Goal: Task Accomplishment & Management: Use online tool/utility

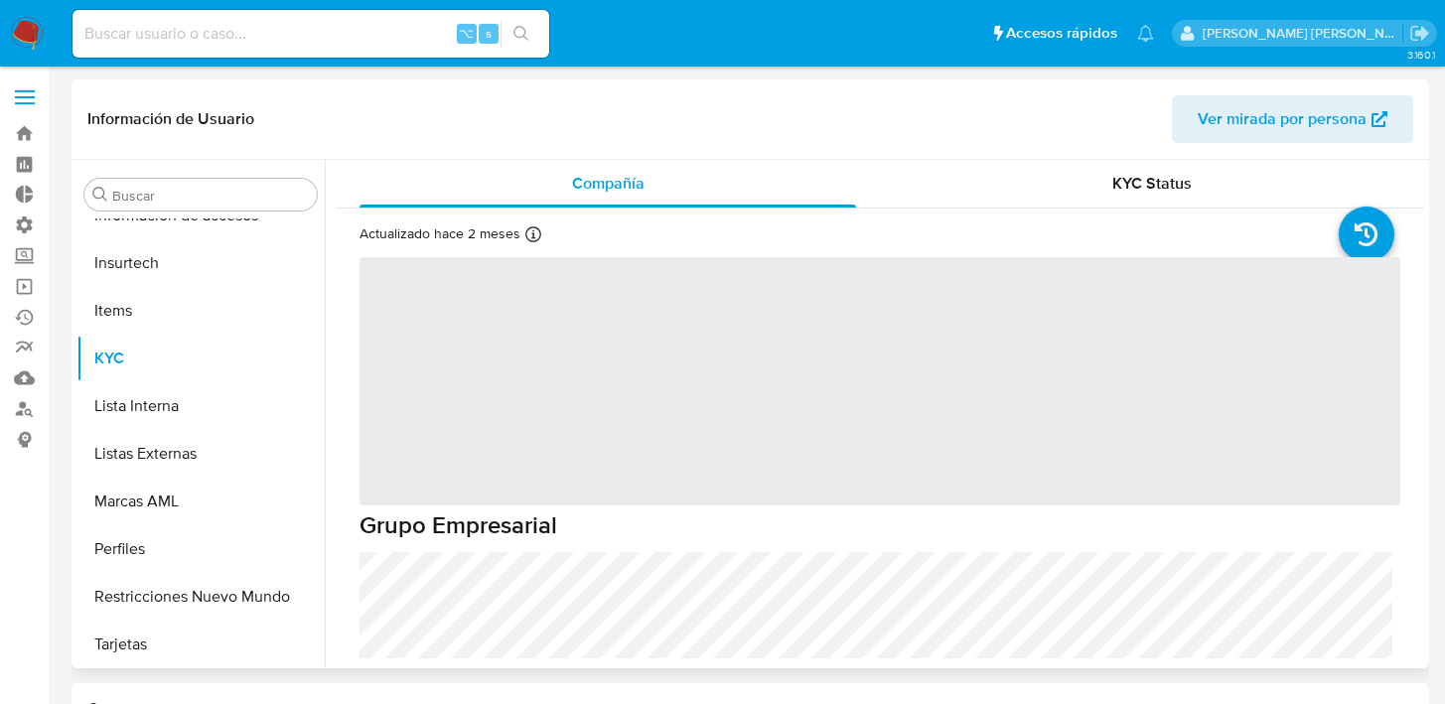
scroll to position [934, 0]
select select "10"
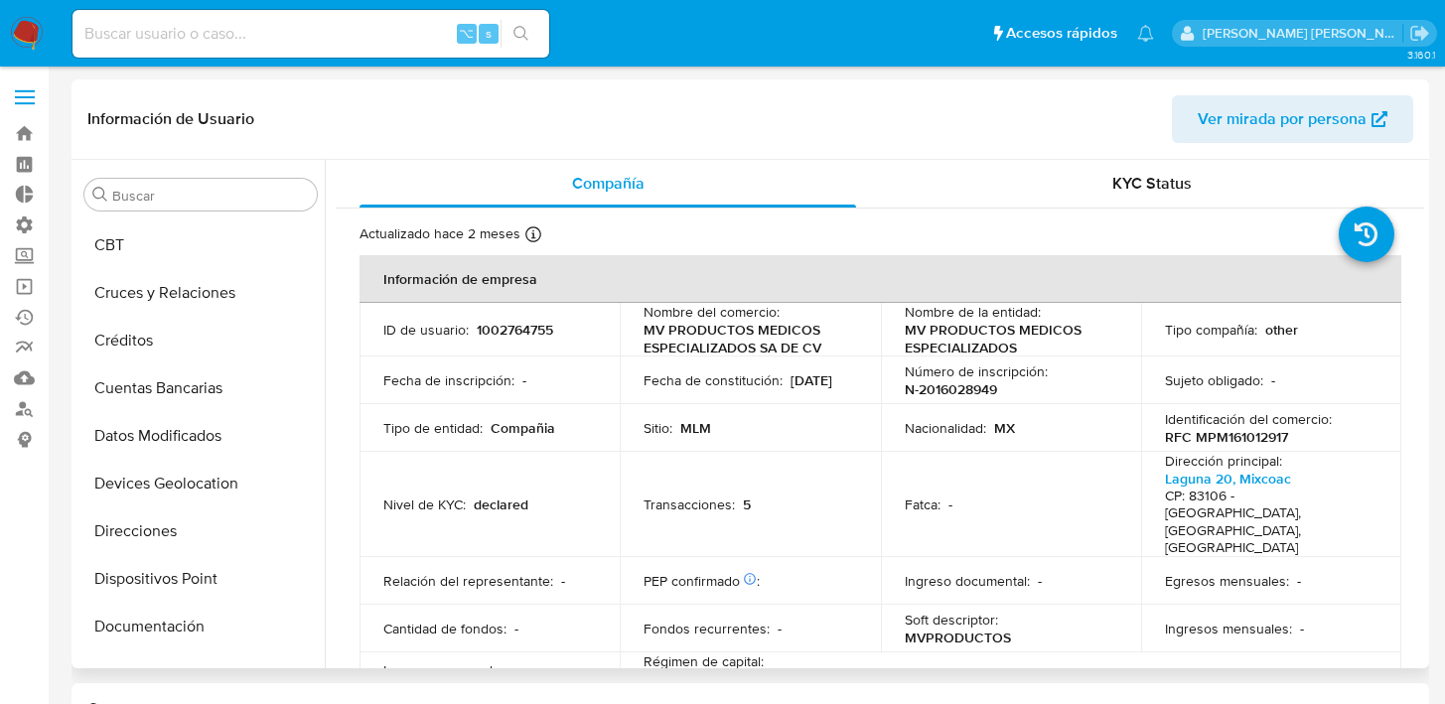
scroll to position [0, 0]
click at [20, 35] on img at bounding box center [27, 34] width 34 height 34
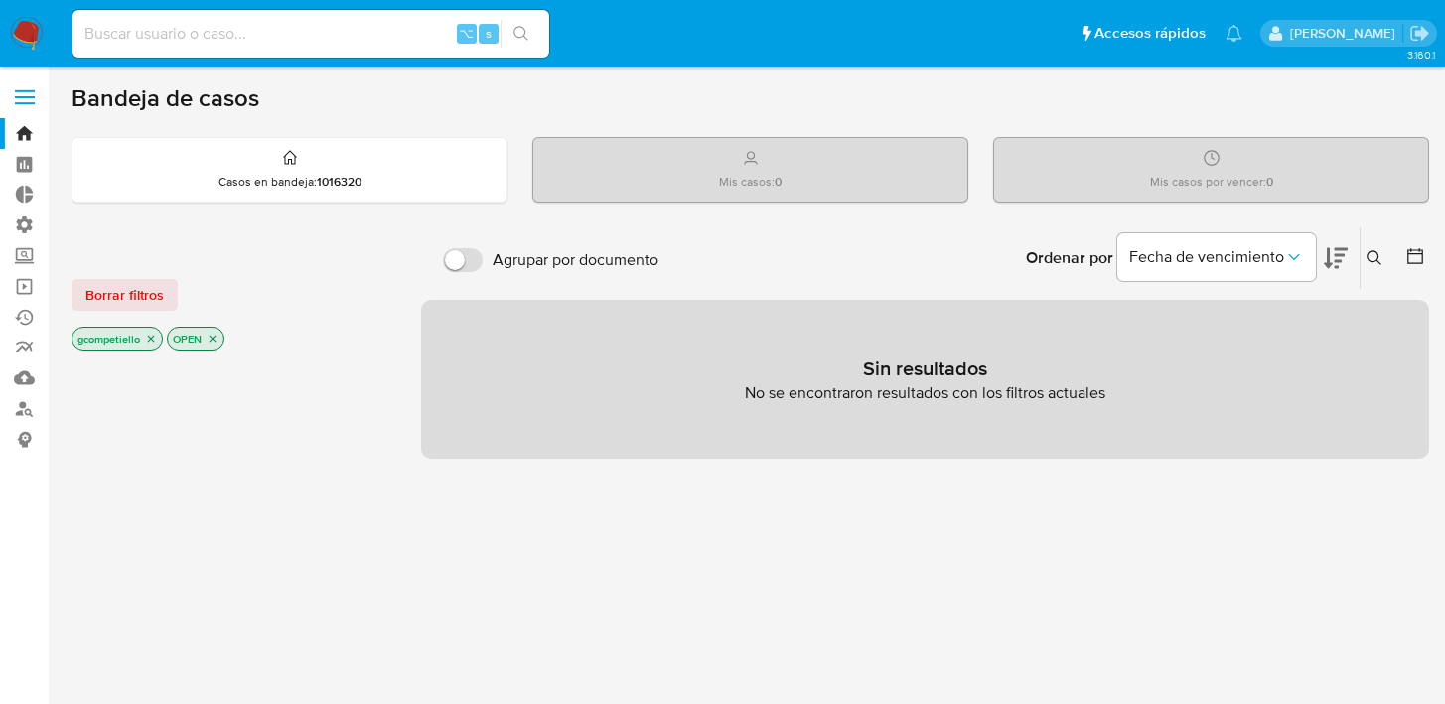
click at [145, 341] on icon "close-filter" at bounding box center [151, 339] width 12 height 12
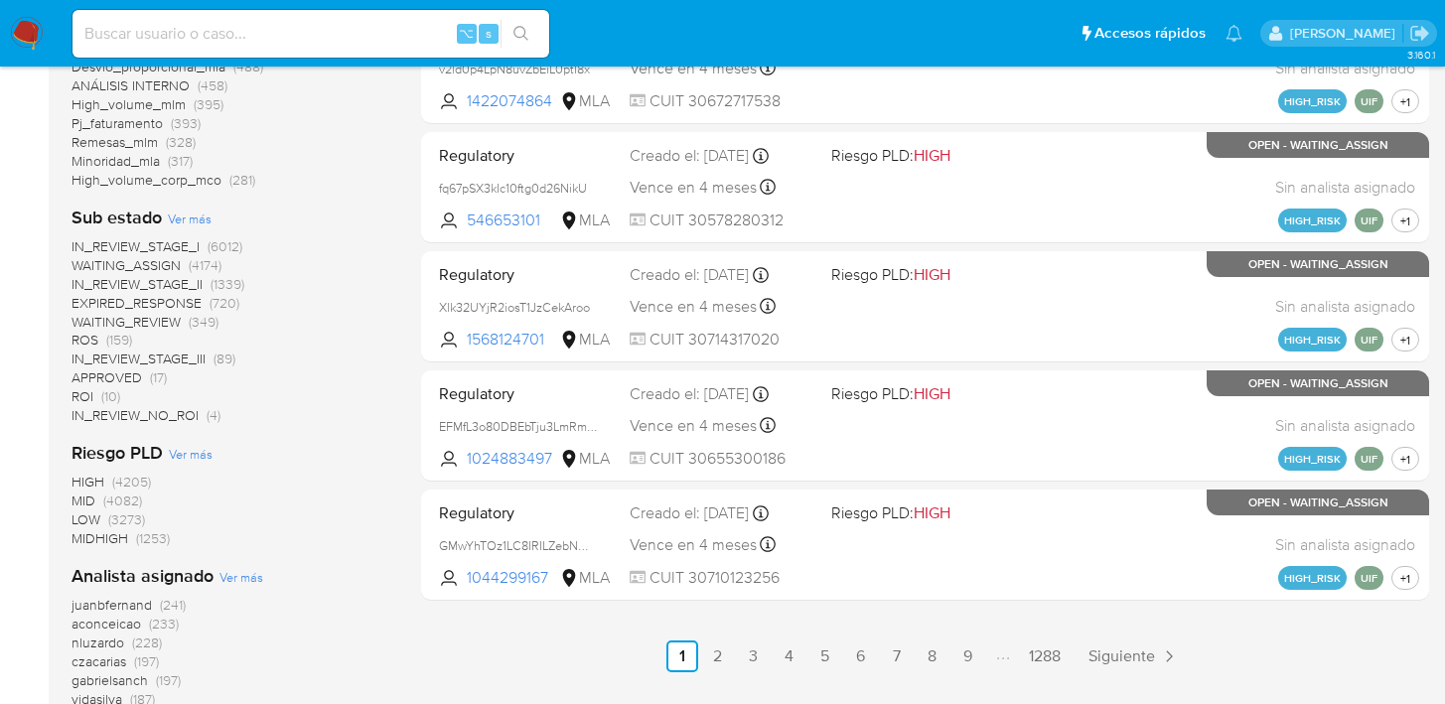
scroll to position [888, 0]
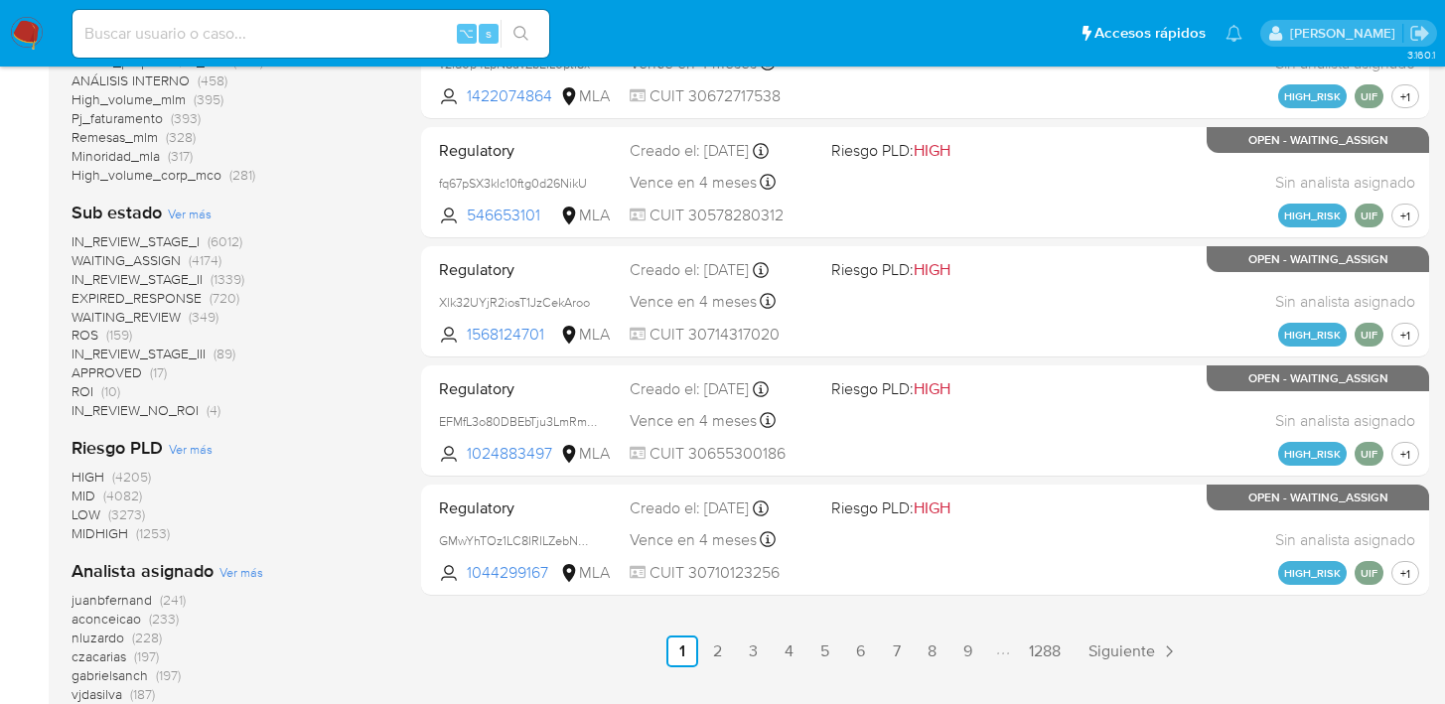
click at [182, 354] on span "IN_REVIEW_STAGE_III" at bounding box center [139, 354] width 134 height 20
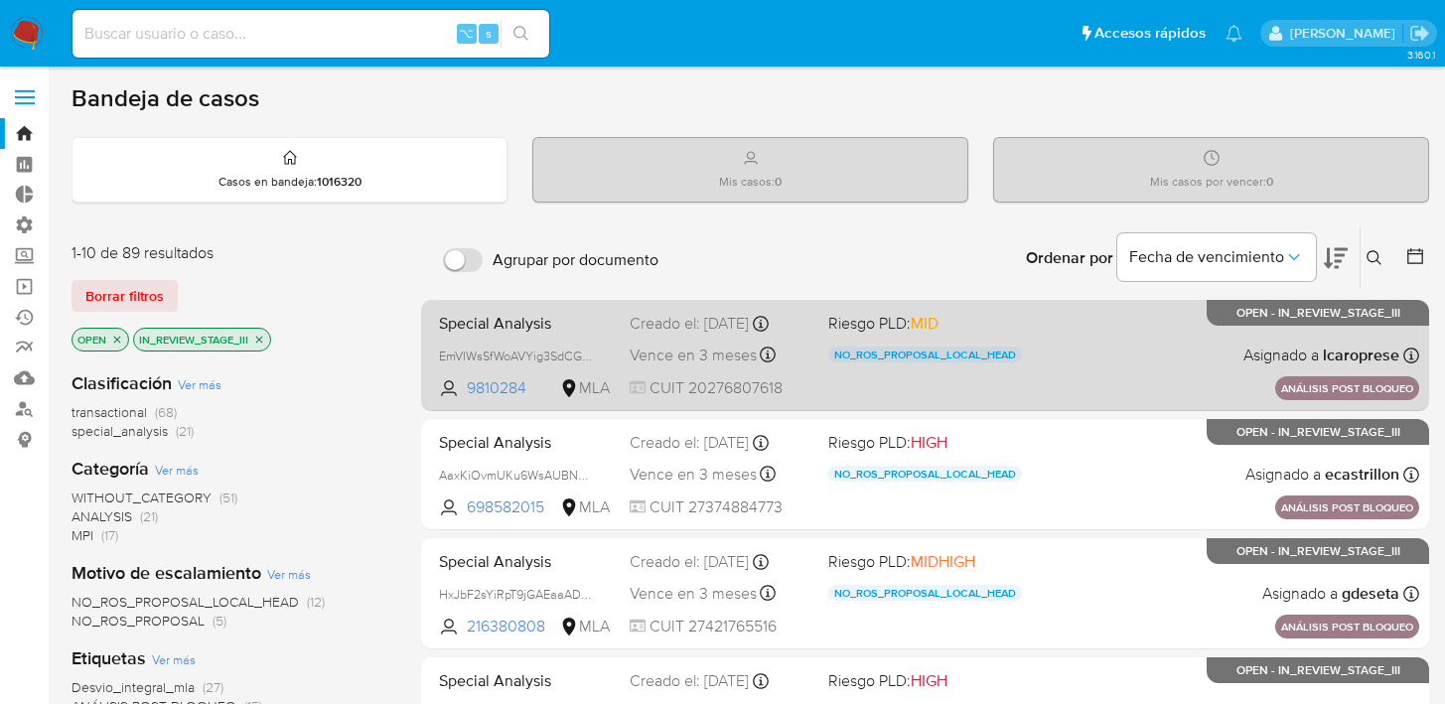
click at [937, 371] on div "Special Analysis EmVIWsSfWoAVYig3SdCGcHoG 9810284 MLA Riesgo PLD: MID NO_ROS_PR…" at bounding box center [925, 355] width 988 height 100
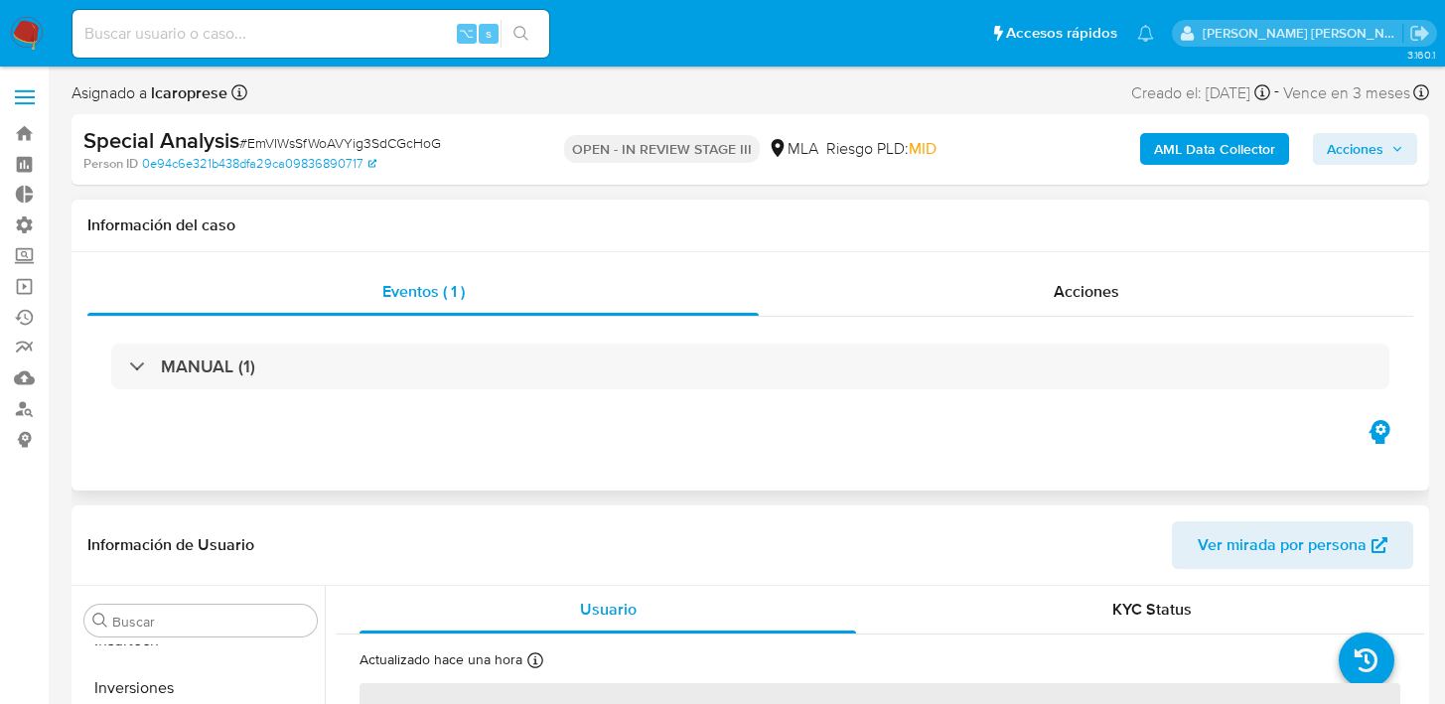
scroll to position [1030, 0]
select select "10"
click at [1045, 294] on div "Acciones" at bounding box center [1086, 292] width 654 height 48
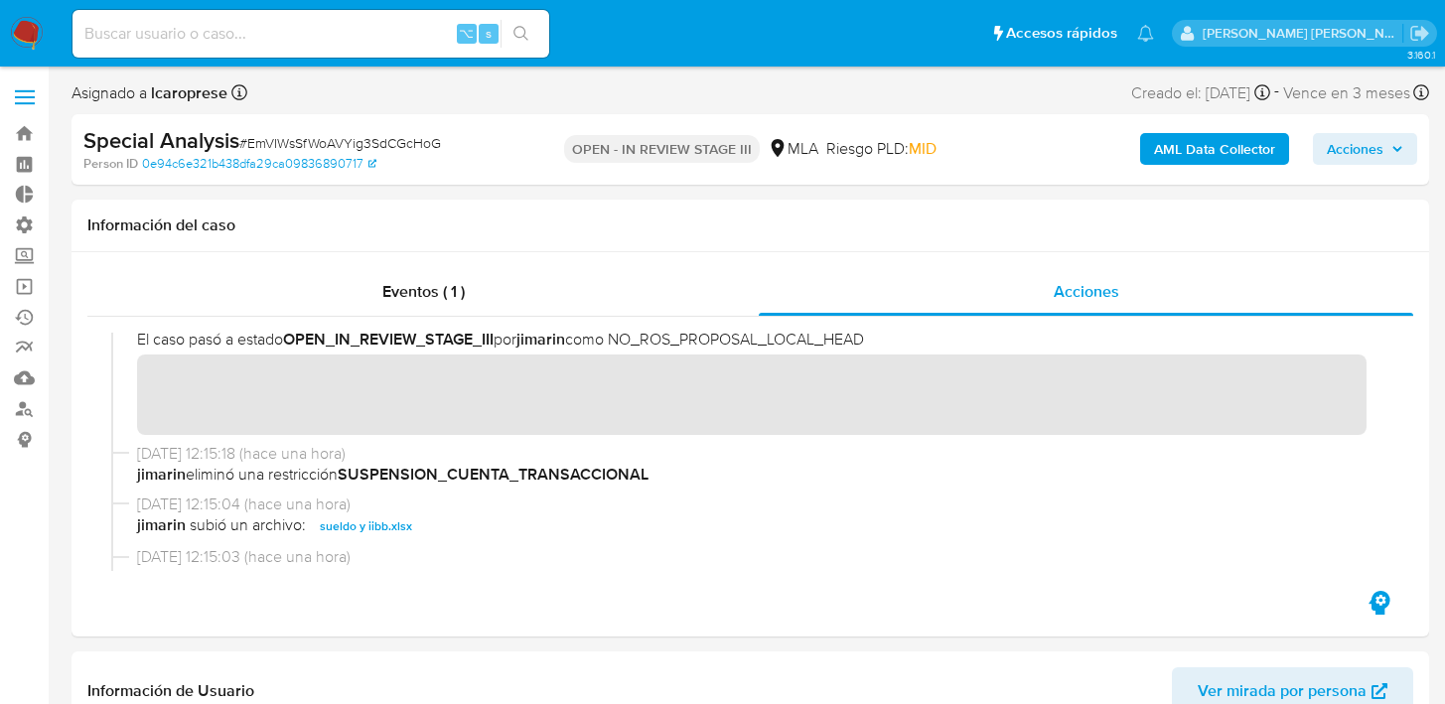
scroll to position [0, 0]
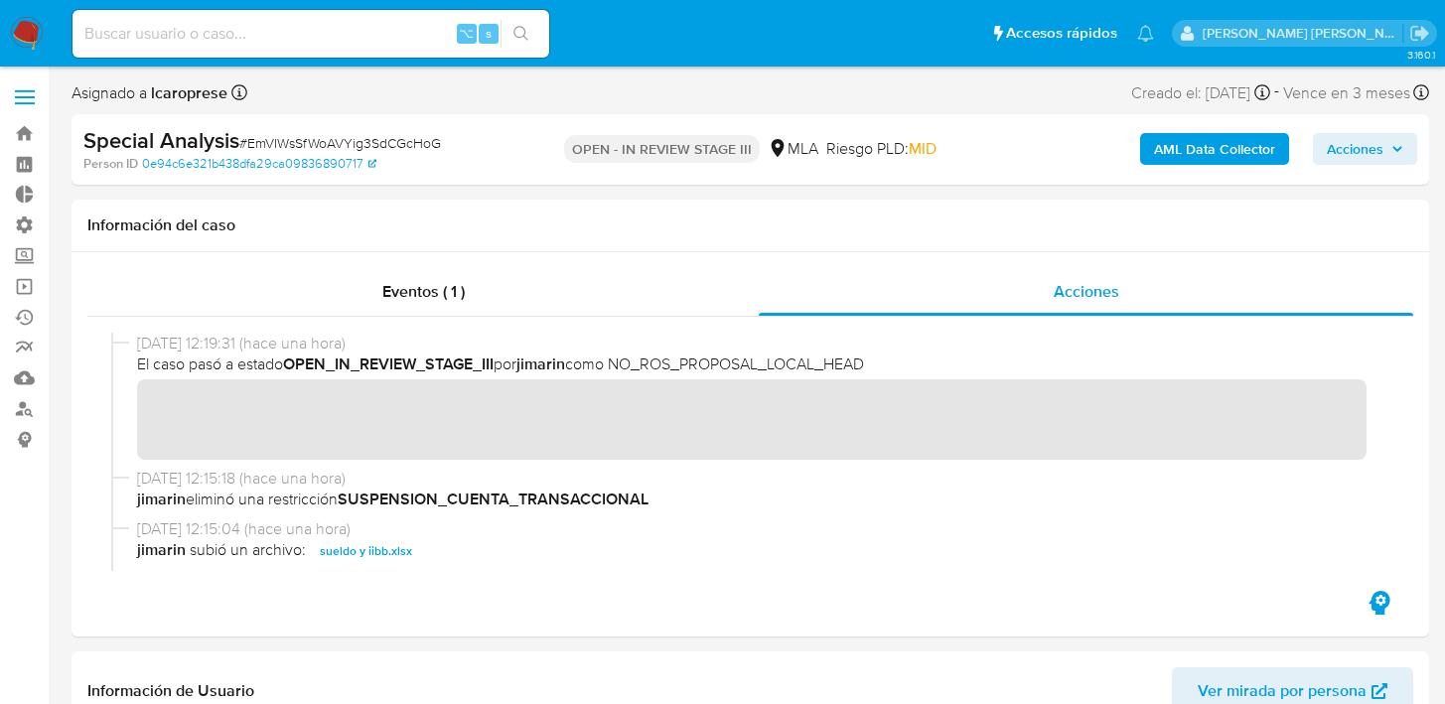
click at [413, 147] on span "# EmVIWsSfWoAVYig3SdCGcHoG" at bounding box center [340, 143] width 202 height 20
drag, startPoint x: 439, startPoint y: 142, endPoint x: 450, endPoint y: 139, distance: 11.3
click at [441, 142] on span "# EmVIWsSfWoAVYig3SdCGcHoG" at bounding box center [340, 143] width 202 height 20
drag, startPoint x: 469, startPoint y: 137, endPoint x: 250, endPoint y: 139, distance: 218.5
click at [250, 139] on div "Special Analysis # EmVIWsSfWoAVYig3SdCGcHoG" at bounding box center [301, 141] width 437 height 30
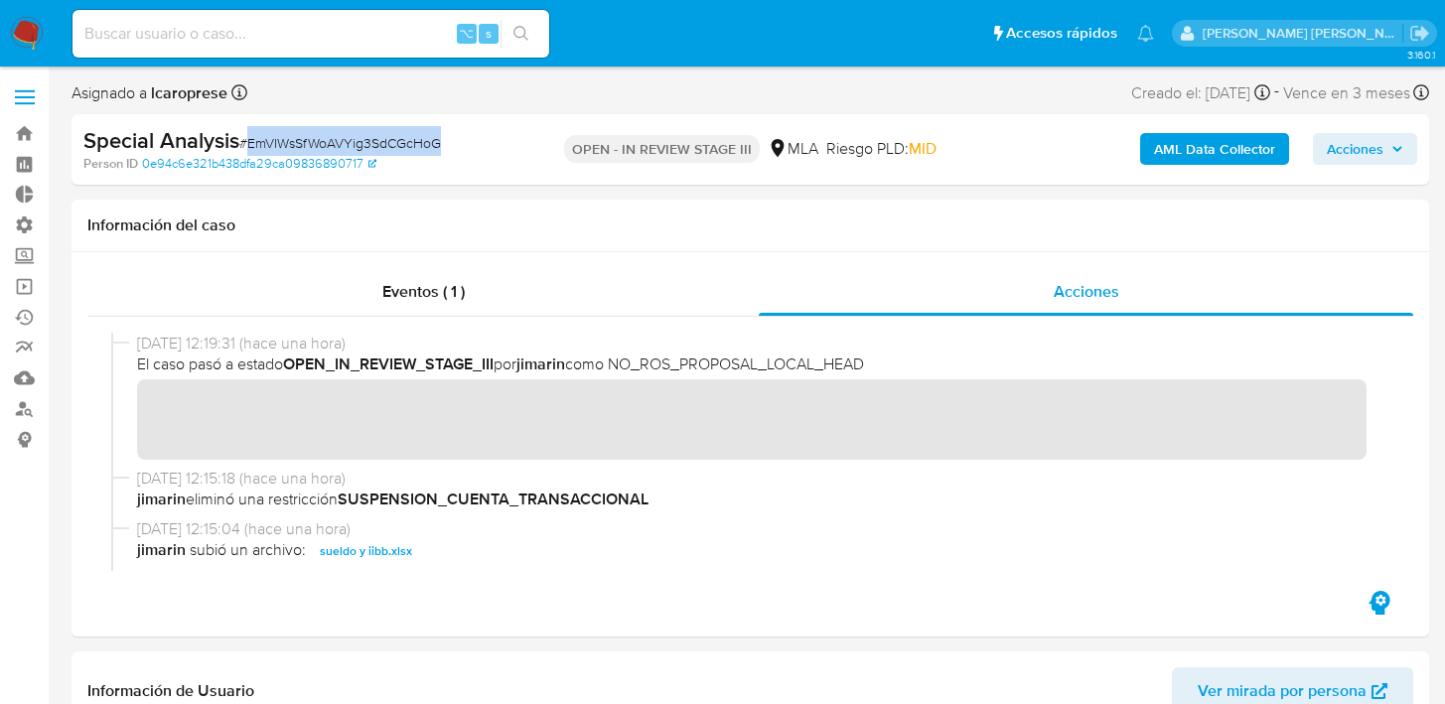
copy span "EmVIWsSfWoAVYig3SdCGcHoG"
